Goal: Task Accomplishment & Management: Complete application form

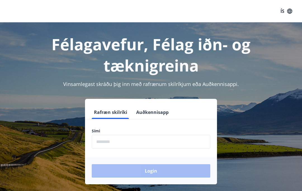
click at [150, 138] on input "phone" at bounding box center [151, 142] width 119 height 14
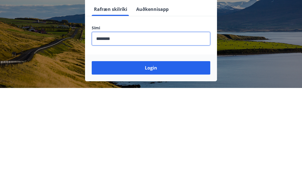
type input "********"
click at [154, 164] on button "Login" at bounding box center [151, 170] width 119 height 13
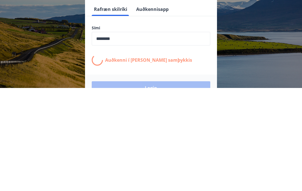
scroll to position [94, 0]
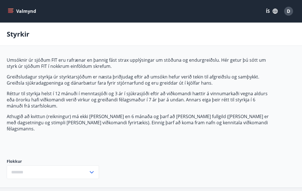
type input "***"
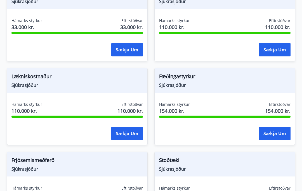
scroll to position [456, 0]
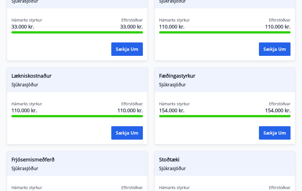
click at [127, 127] on button "Sækja um" at bounding box center [127, 133] width 32 height 13
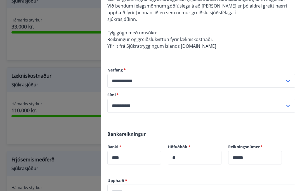
scroll to position [90, 0]
click at [290, 80] on icon at bounding box center [288, 80] width 7 height 7
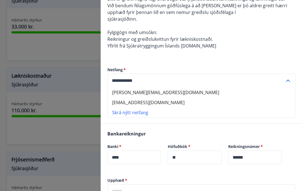
click at [158, 100] on li "[EMAIL_ADDRESS][DOMAIN_NAME]" at bounding box center [201, 103] width 187 height 10
type input "**********"
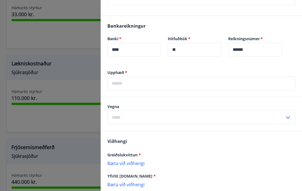
scroll to position [199, 0]
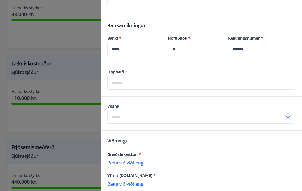
click at [150, 82] on input "text" at bounding box center [201, 83] width 188 height 14
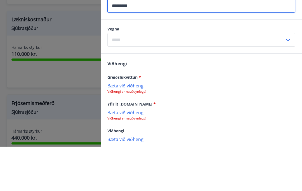
scroll to position [234, 0]
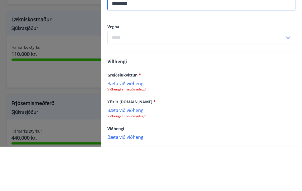
click at [148, 69] on div "Vegna ​" at bounding box center [201, 79] width 188 height 20
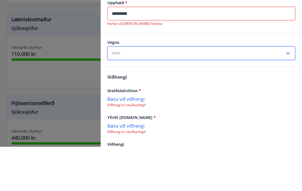
scroll to position [223, 0]
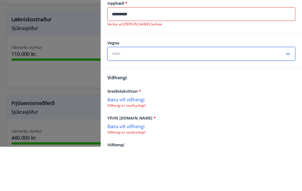
click at [140, 52] on input "*********" at bounding box center [201, 59] width 188 height 14
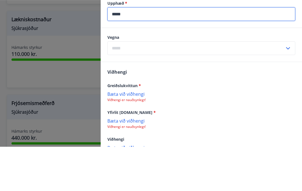
type input "*****"
click at [148, 86] on input "text" at bounding box center [195, 93] width 177 height 14
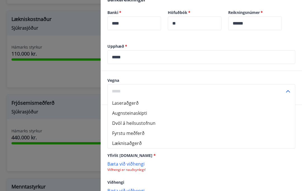
scroll to position [228, 0]
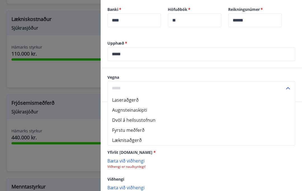
click at [288, 89] on icon at bounding box center [288, 88] width 7 height 7
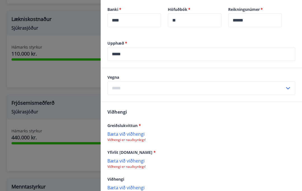
click at [123, 86] on input "text" at bounding box center [195, 88] width 177 height 14
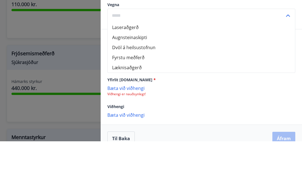
scroll to position [250, 0]
click at [146, 93] on li "Dvöl á heilsustofnun" at bounding box center [201, 98] width 187 height 10
type input "**********"
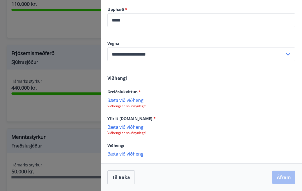
scroll to position [261, 0]
click at [135, 102] on p "Bæta við viðhengi" at bounding box center [201, 100] width 188 height 6
click at [134, 98] on p "Bæta við viðhengi" at bounding box center [201, 100] width 188 height 6
click at [130, 102] on p "Bæta við viðhengi" at bounding box center [201, 100] width 188 height 6
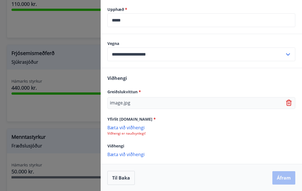
click at [124, 105] on p "image.jpg" at bounding box center [120, 103] width 20 height 7
click at [124, 104] on p "image.jpg" at bounding box center [120, 103] width 20 height 7
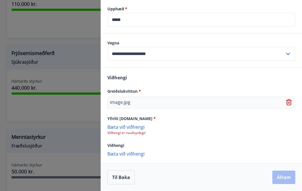
scroll to position [262, 0]
click at [133, 154] on p "Bæta við viðhengi" at bounding box center [201, 154] width 188 height 6
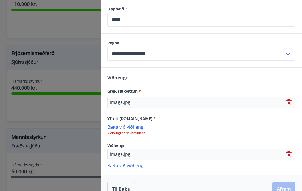
click at [117, 172] on div "Viðhengi Greiðslukvittun * image.jpg Yfirlit [DOMAIN_NAME] * [PERSON_NAME] við …" at bounding box center [201, 121] width 201 height 107
click at [121, 163] on p "Bæta við viðhengi" at bounding box center [201, 166] width 188 height 6
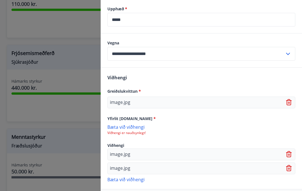
click at [138, 182] on p "Bæta við viðhengi" at bounding box center [201, 180] width 188 height 6
click at [138, 129] on p "Bæta við viðhengi" at bounding box center [201, 127] width 188 height 6
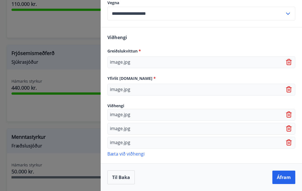
scroll to position [302, 0]
click at [138, 155] on p "Bæta við viðhengi" at bounding box center [201, 154] width 188 height 6
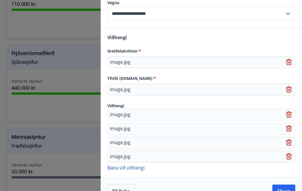
click at [145, 167] on p "Bæta við viðhengi" at bounding box center [201, 168] width 188 height 6
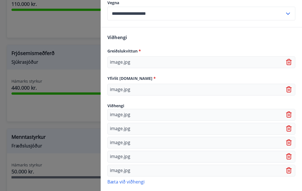
click at [142, 183] on p "Bæta við viðhengi" at bounding box center [201, 182] width 188 height 6
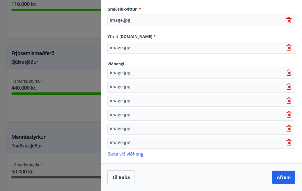
scroll to position [344, 0]
click at [139, 157] on p "Bæta við viðhengi" at bounding box center [201, 154] width 188 height 6
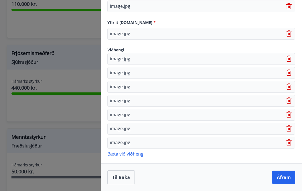
scroll to position [358, 0]
click at [286, 177] on button "Áfram" at bounding box center [283, 177] width 23 height 13
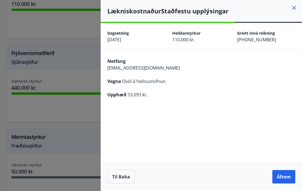
scroll to position [24, 0]
click at [287, 178] on button "Áfram" at bounding box center [283, 176] width 23 height 13
click at [285, 176] on button "Áfram" at bounding box center [283, 176] width 23 height 13
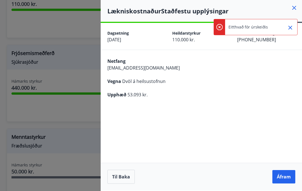
click at [249, 28] on p "Eitthvað fór úrskeiðis" at bounding box center [247, 27] width 39 height 6
click at [290, 28] on icon "Close" at bounding box center [290, 28] width 4 height 4
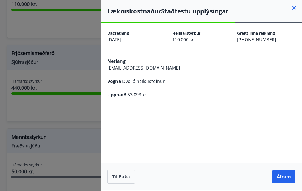
click at [284, 177] on button "Áfram" at bounding box center [283, 176] width 23 height 13
click at [123, 178] on button "Til baka" at bounding box center [120, 177] width 27 height 14
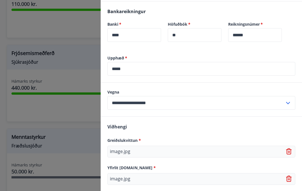
scroll to position [212, 0]
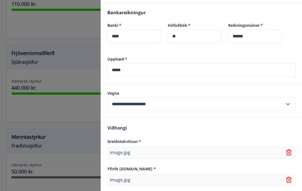
click at [289, 103] on icon at bounding box center [288, 104] width 7 height 7
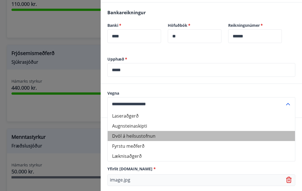
click at [145, 135] on li "Dvöl á heilsustofnun" at bounding box center [201, 136] width 187 height 10
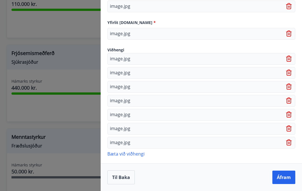
scroll to position [358, 0]
click at [285, 178] on button "Áfram" at bounding box center [283, 177] width 23 height 13
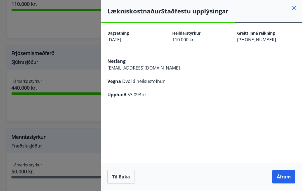
scroll to position [24, 0]
click at [289, 177] on button "Áfram" at bounding box center [283, 176] width 23 height 13
click at [120, 176] on button "Til baka" at bounding box center [120, 177] width 27 height 14
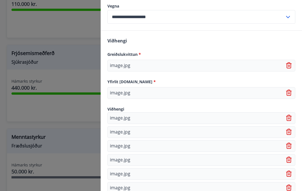
scroll to position [300, 0]
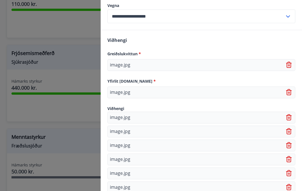
click at [126, 63] on p "image.jpg" at bounding box center [120, 65] width 20 height 7
click at [127, 65] on p "image.jpg" at bounding box center [120, 65] width 20 height 7
click at [126, 91] on p "image.jpg" at bounding box center [120, 92] width 20 height 7
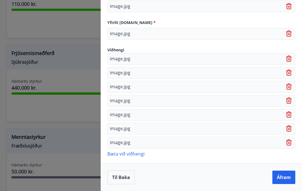
scroll to position [358, 0]
click at [126, 177] on button "Til baka" at bounding box center [120, 178] width 27 height 14
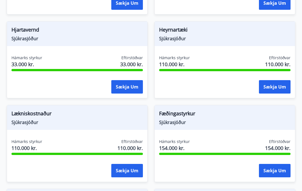
scroll to position [418, 0]
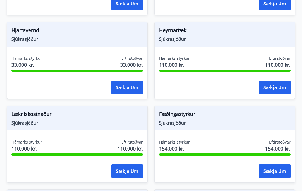
click at [41, 126] on div "Lækniskostnaður Sjúkrasjóður Hámarks styrkur 110.000 kr. Eftirstöðvar 110.000 k…" at bounding box center [77, 144] width 141 height 77
click at [44, 120] on div "Lækniskostnaður Sjúkrasjóður" at bounding box center [77, 118] width 140 height 25
click at [41, 165] on div "Sækja um" at bounding box center [76, 172] width 131 height 14
click at [128, 166] on button "Sækja um" at bounding box center [127, 171] width 32 height 13
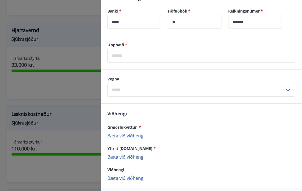
scroll to position [223, 0]
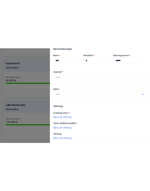
scroll to position [438, 0]
